Goal: Task Accomplishment & Management: Manage account settings

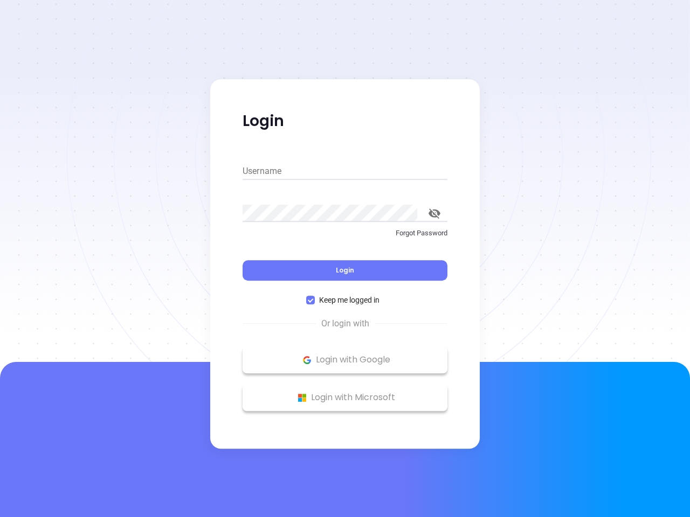
click at [345, 259] on div "Login" at bounding box center [345, 263] width 205 height 33
click at [345, 171] on input "Username" at bounding box center [345, 171] width 205 height 17
click at [434, 213] on icon "toggle password visibility" at bounding box center [434, 214] width 12 height 10
click at [345, 271] on span "Login" at bounding box center [345, 270] width 18 height 9
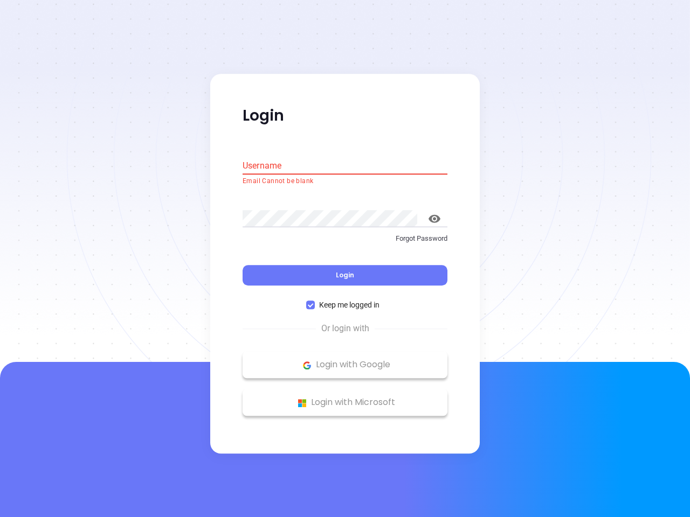
click at [345, 300] on span "Keep me logged in" at bounding box center [349, 306] width 69 height 12
click at [315, 301] on input "Keep me logged in" at bounding box center [310, 305] width 9 height 9
checkbox input "false"
click at [345, 360] on p "Login with Google" at bounding box center [345, 365] width 194 height 16
click at [345, 398] on p "Login with Microsoft" at bounding box center [345, 403] width 194 height 16
